Goal: Obtain resource: Download file/media

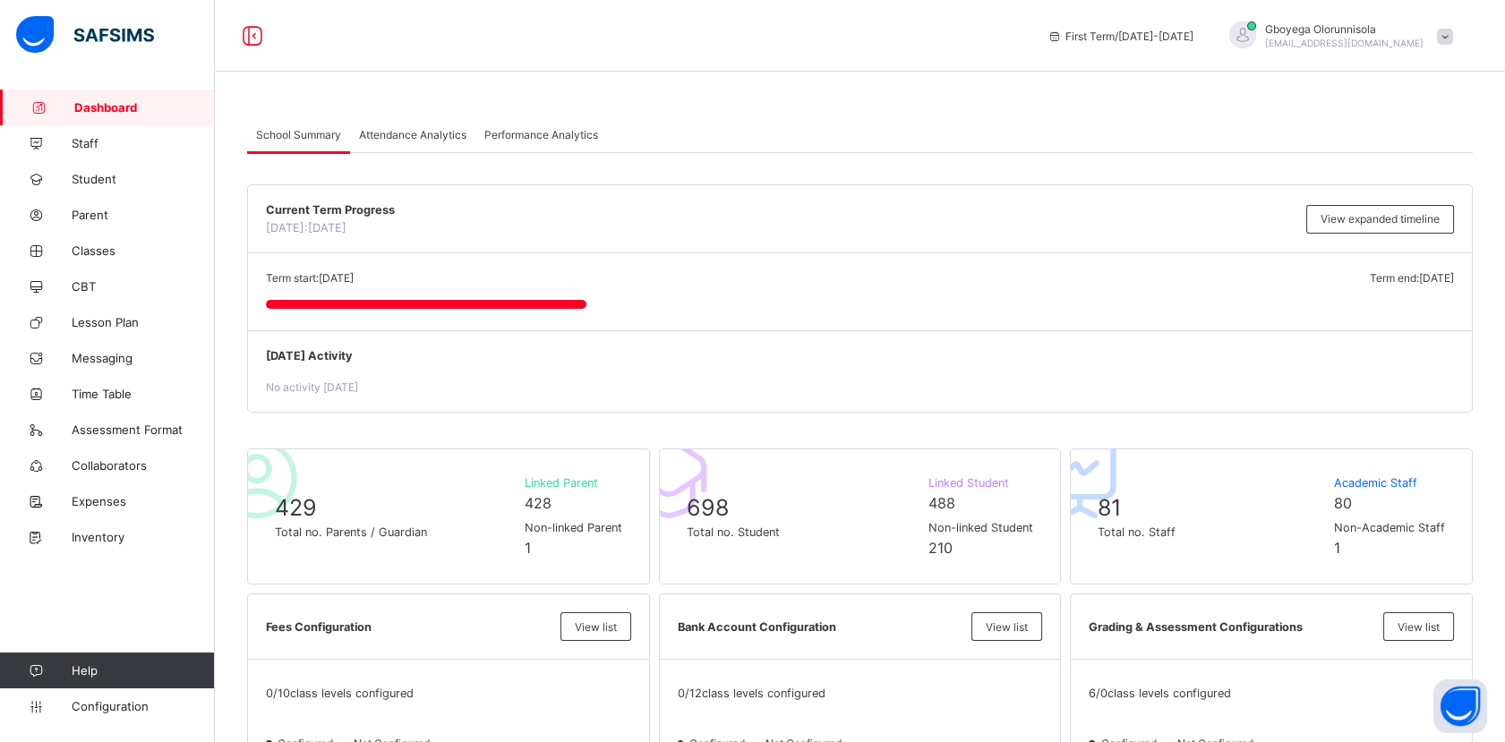
click at [413, 130] on span "Attendance Analytics" at bounding box center [412, 134] width 107 height 13
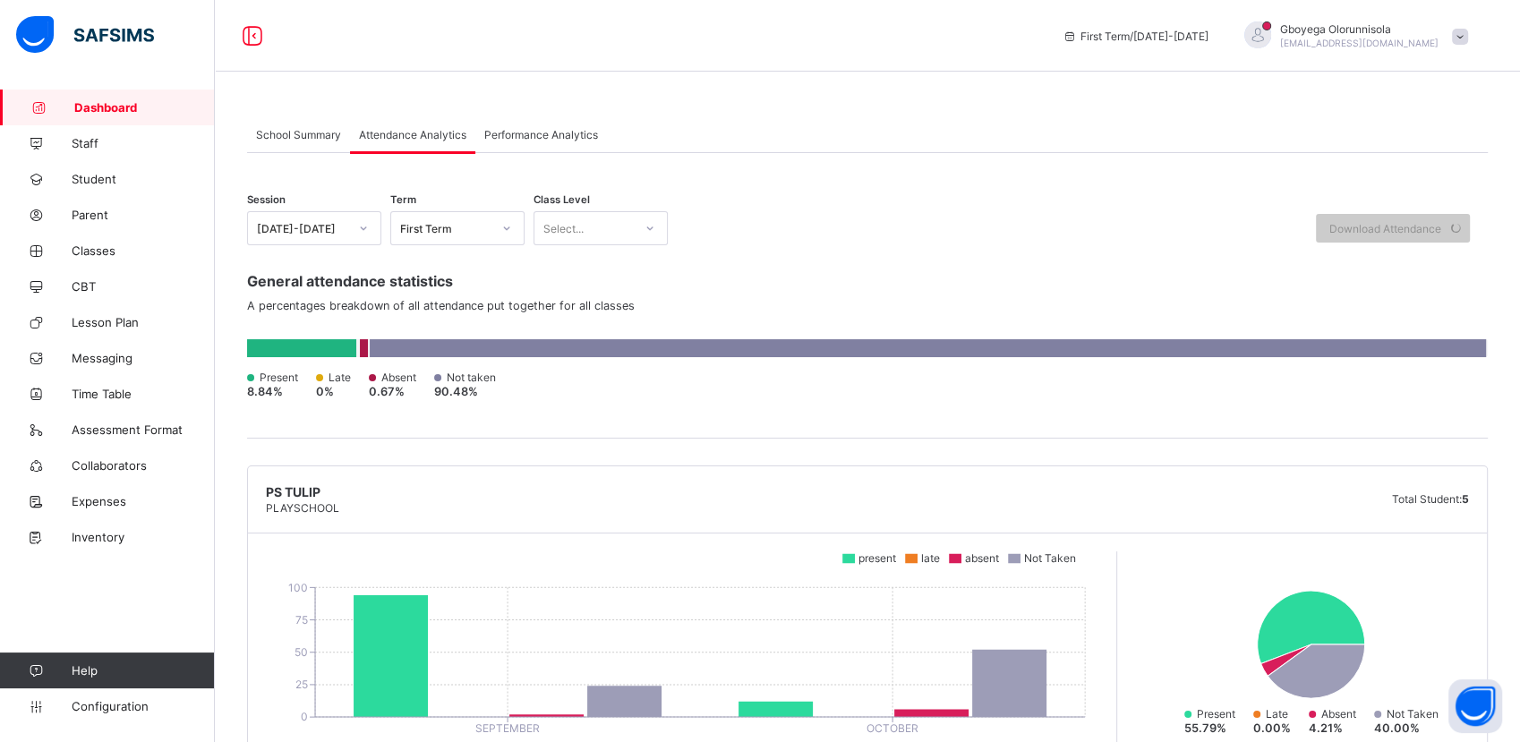
click at [611, 226] on div "Select..." at bounding box center [583, 228] width 98 height 25
click at [365, 219] on icon at bounding box center [363, 228] width 11 height 18
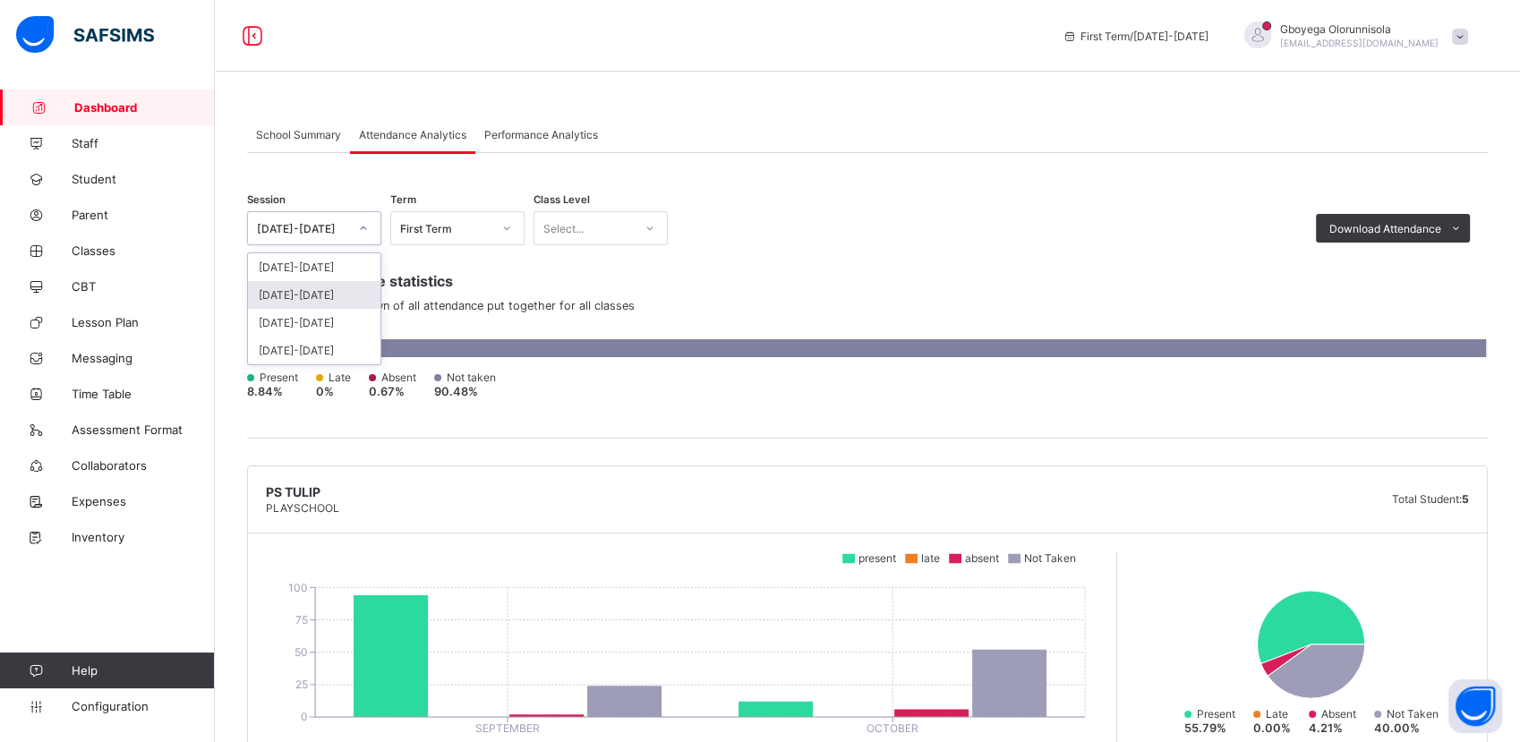
click at [330, 288] on div "[DATE]-[DATE]" at bounding box center [314, 295] width 132 height 28
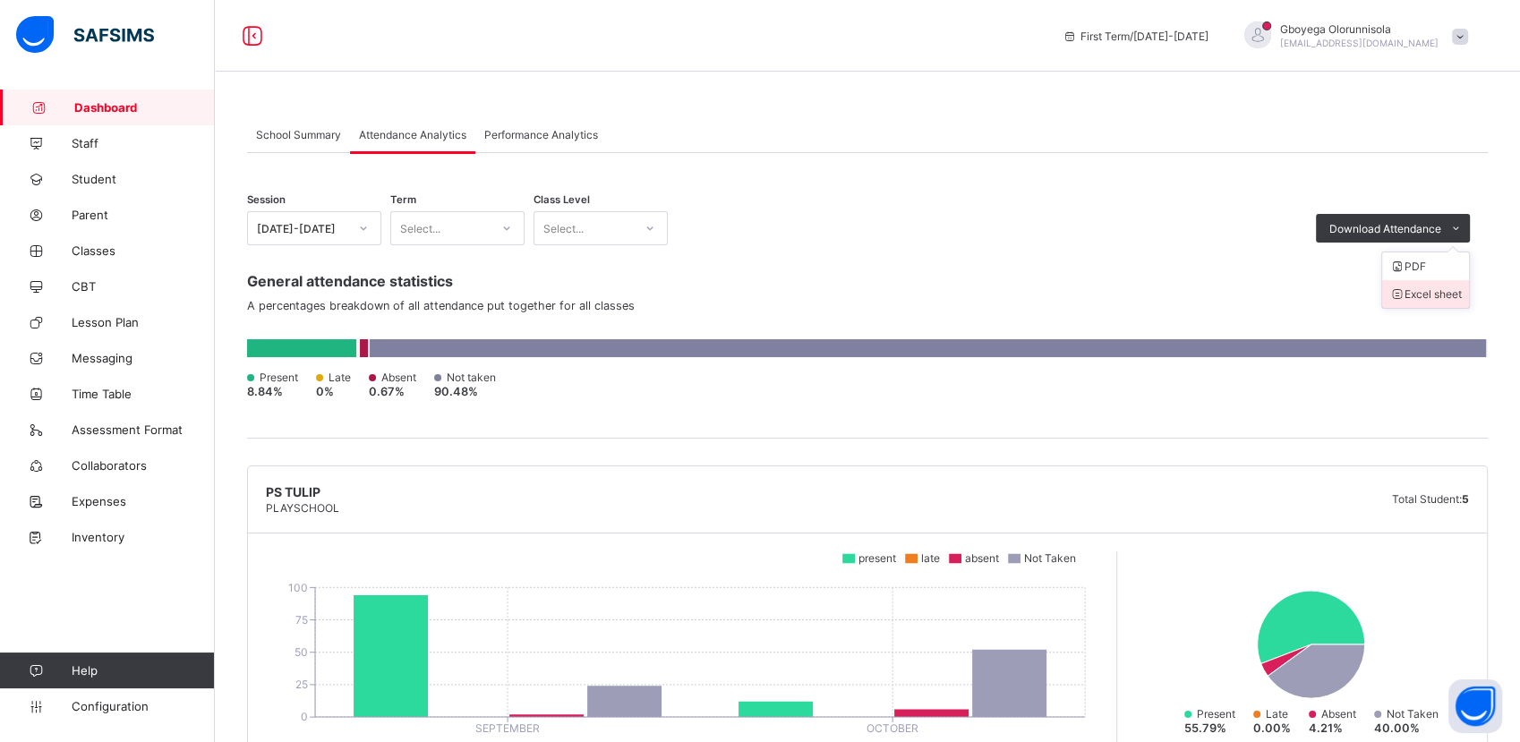
click at [1431, 294] on li "Excel sheet" at bounding box center [1425, 294] width 87 height 28
click at [335, 235] on div "[DATE]-[DATE]" at bounding box center [297, 228] width 98 height 25
click at [437, 228] on div "Select..." at bounding box center [420, 228] width 40 height 34
click at [440, 289] on div "Second Term" at bounding box center [457, 295] width 132 height 28
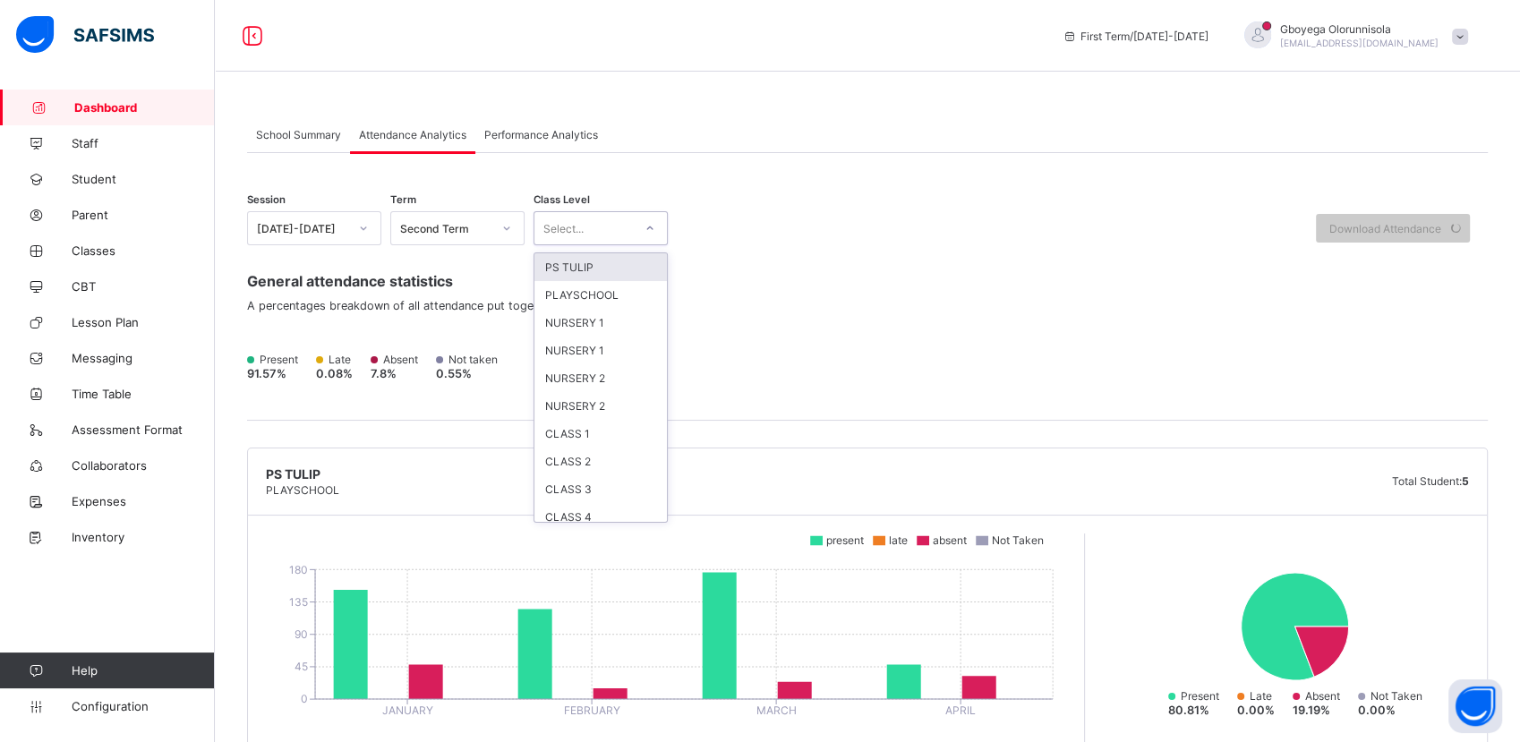
click at [599, 233] on div "Select..." at bounding box center [583, 228] width 98 height 25
click at [823, 257] on div "General attendance statistics A percentages breakdown of all attendance put tog…" at bounding box center [867, 332] width 1241 height 175
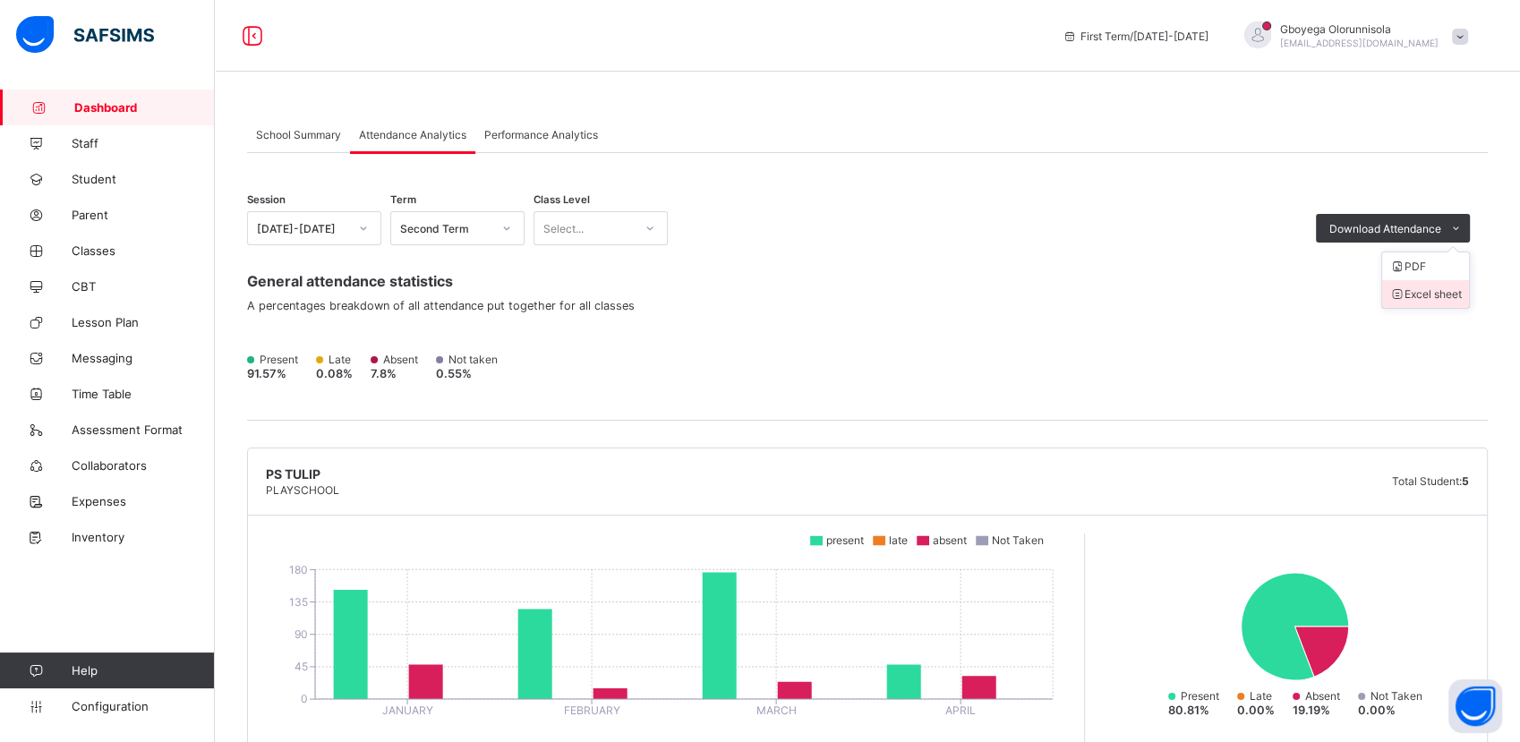
click at [1404, 290] on li "Excel sheet" at bounding box center [1425, 294] width 87 height 28
